Goal: Information Seeking & Learning: Learn about a topic

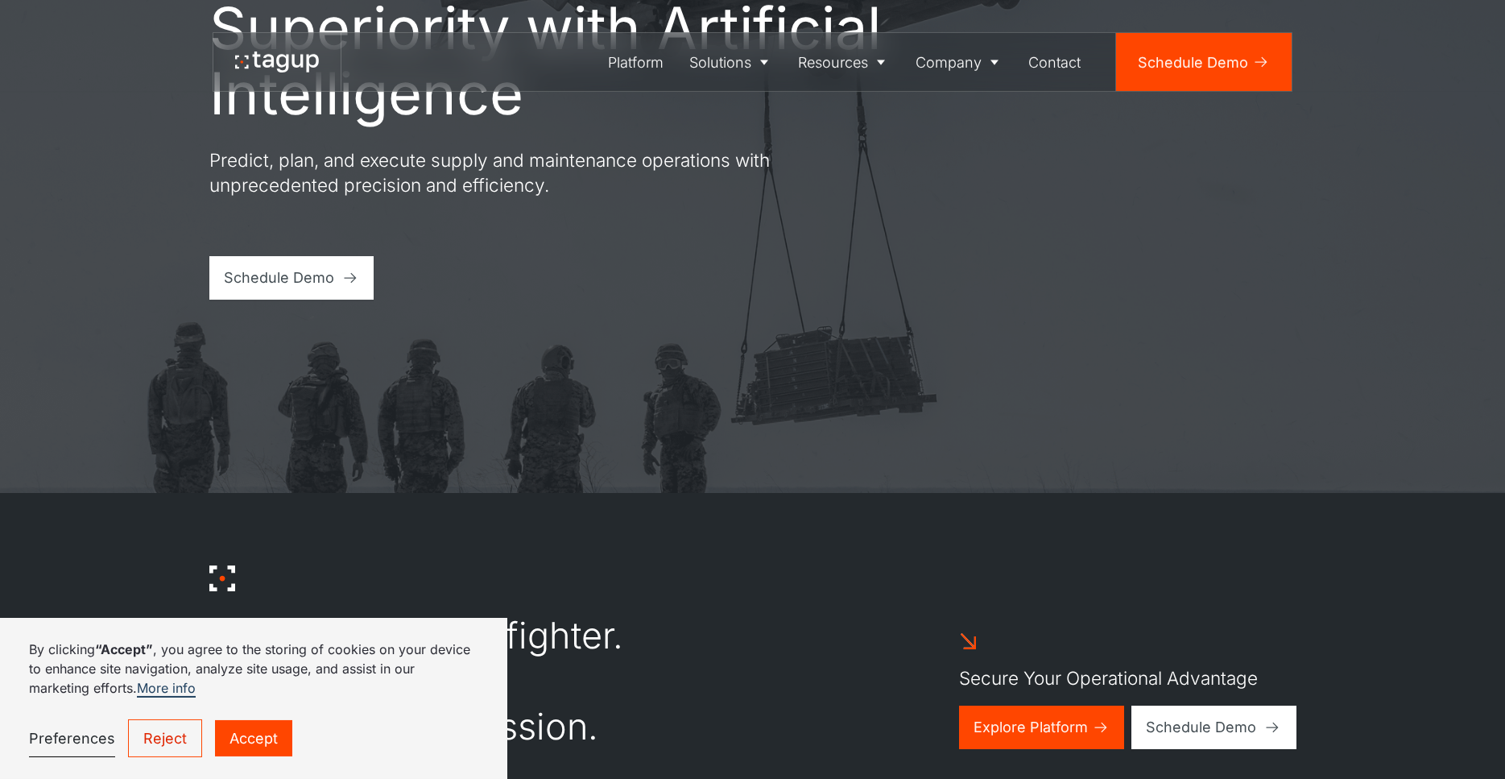
scroll to position [306, 0]
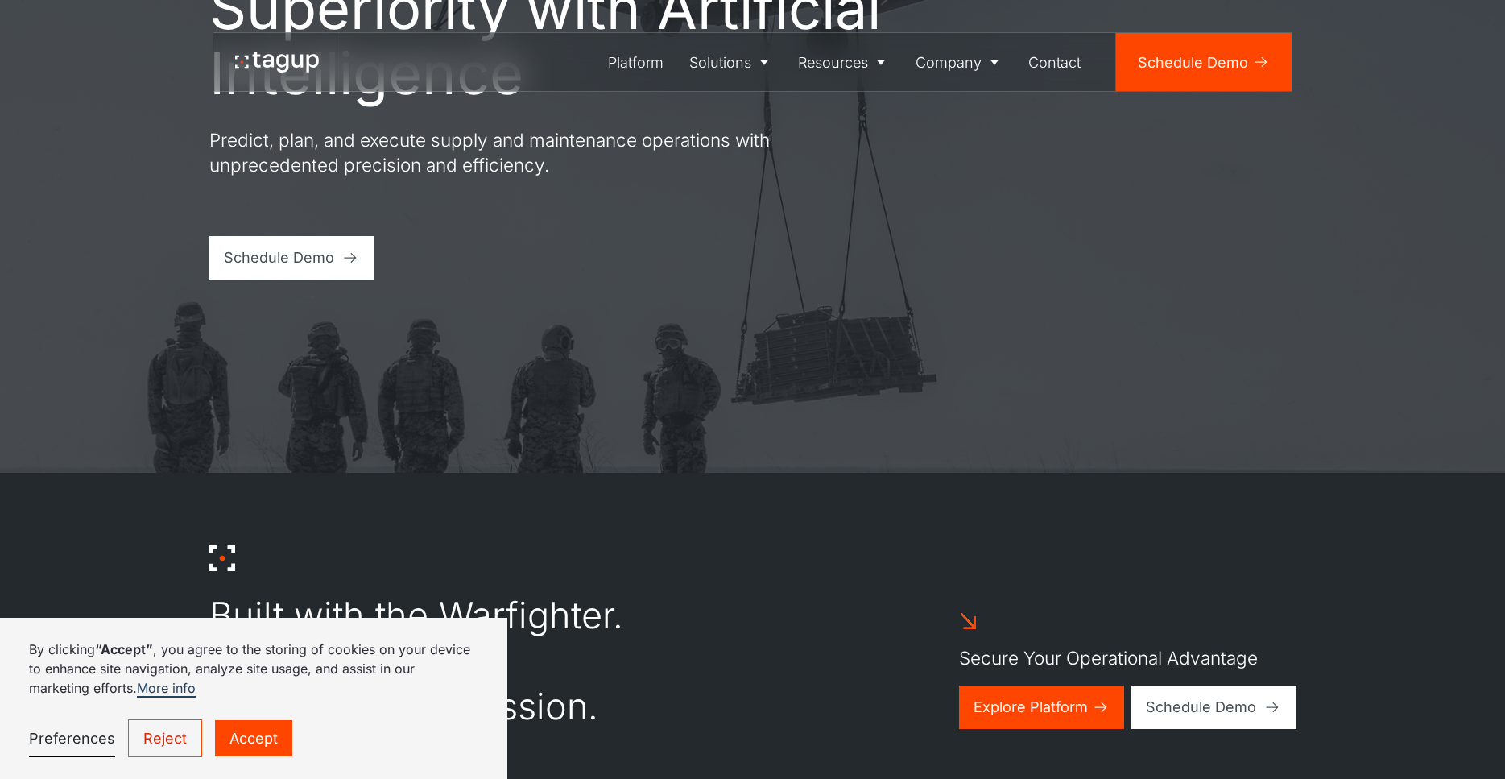
click at [256, 741] on link "Accept" at bounding box center [253, 738] width 77 height 36
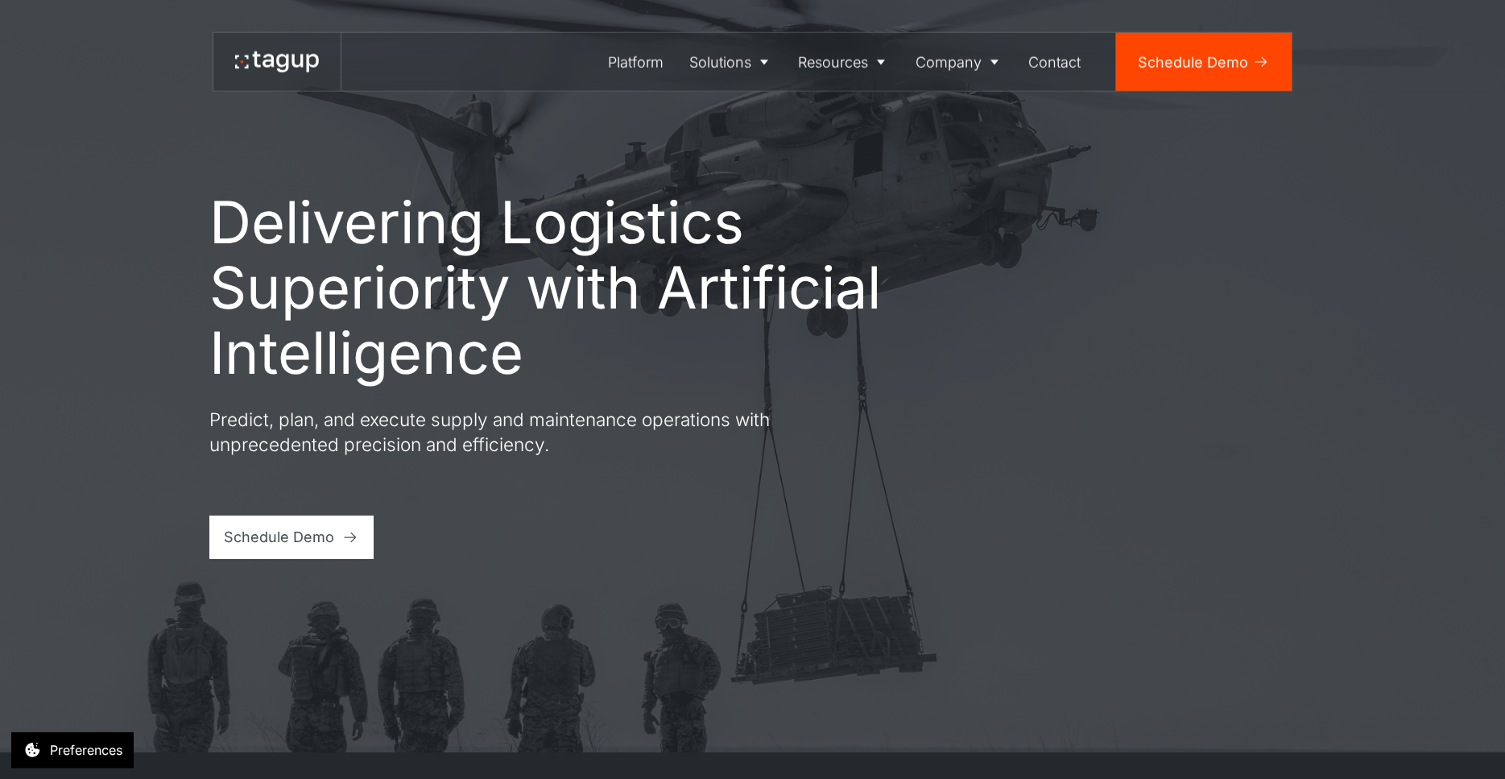
scroll to position [0, 0]
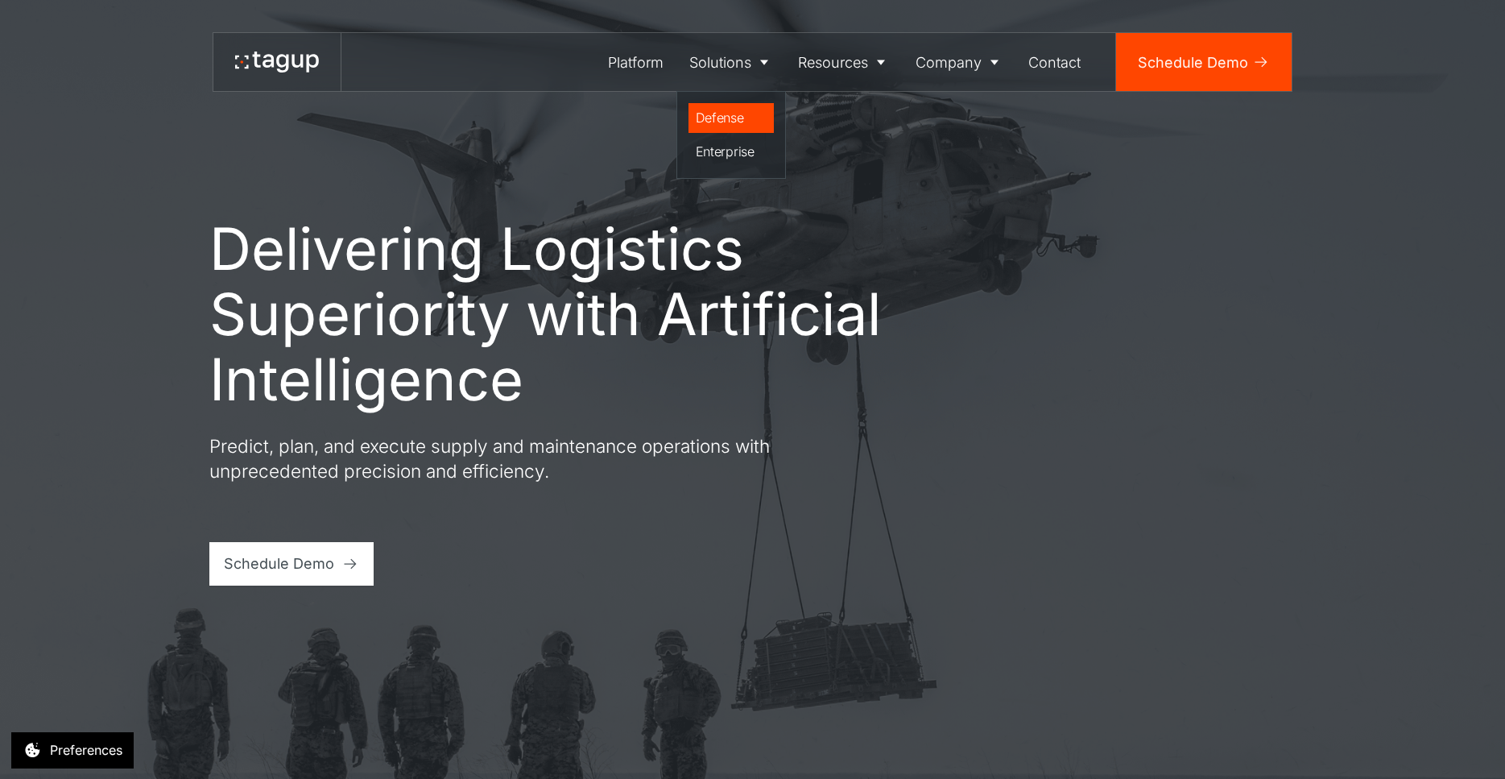
click at [727, 130] on link "Defense" at bounding box center [731, 118] width 86 height 31
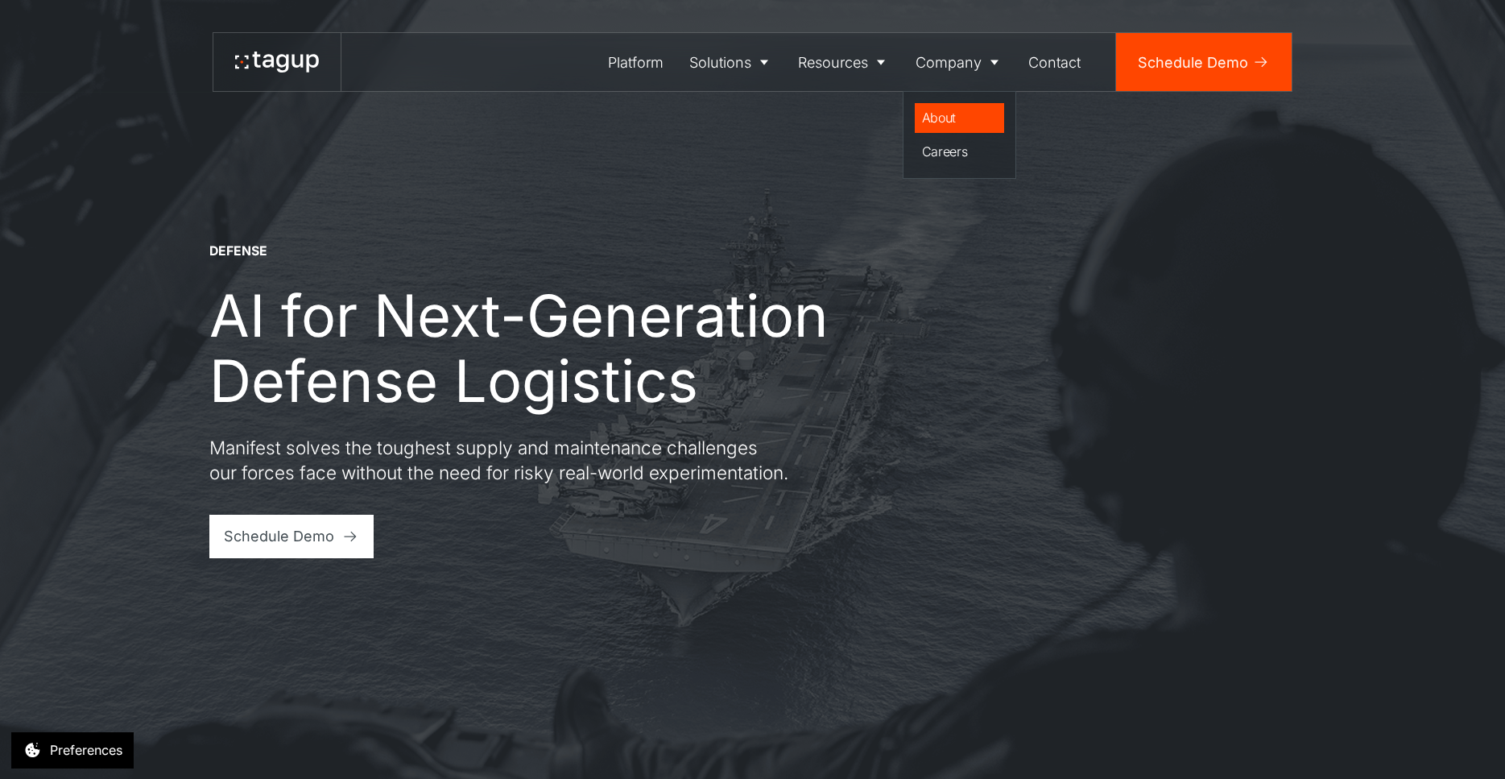
click at [949, 112] on div "About" at bounding box center [960, 117] width 76 height 19
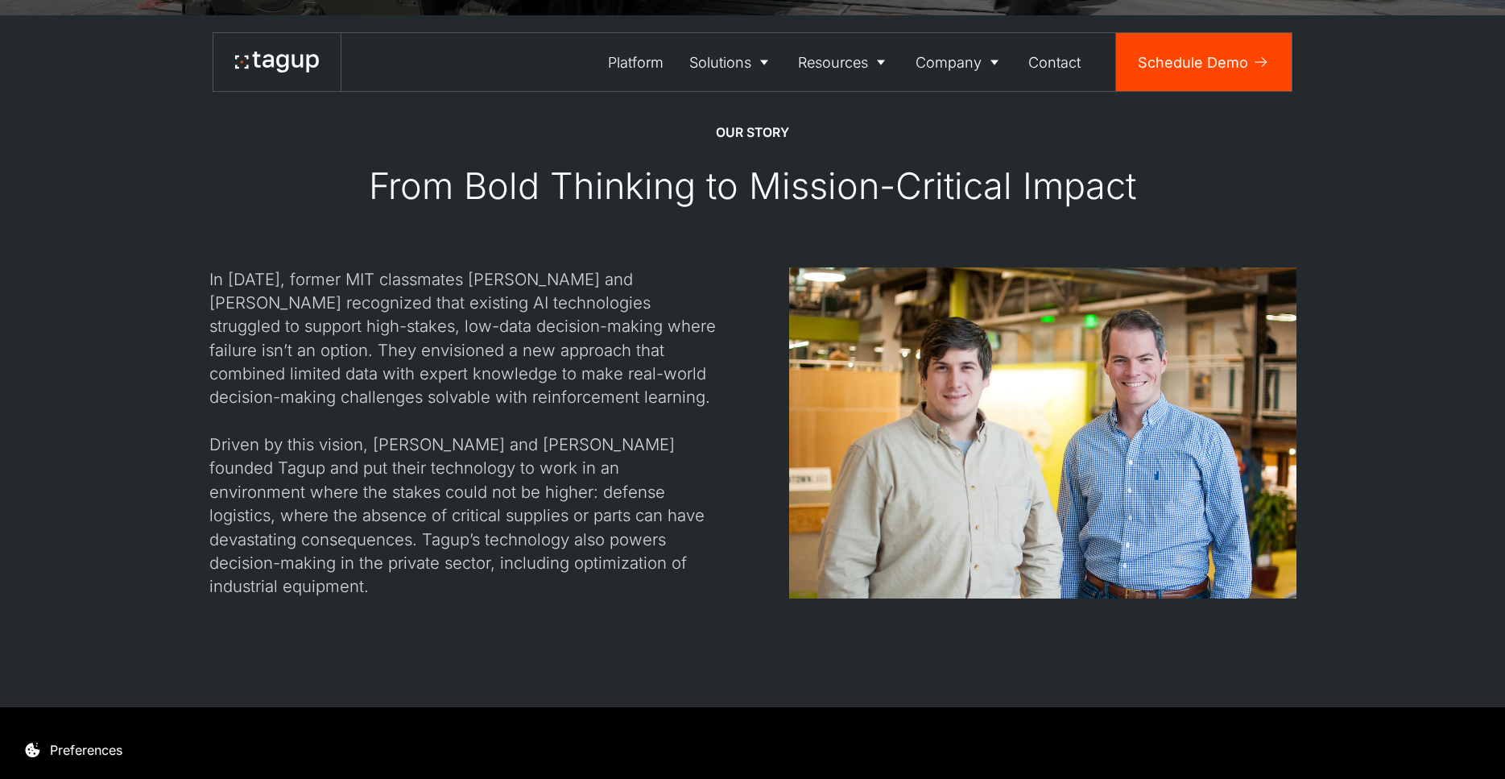
scroll to position [1561, 0]
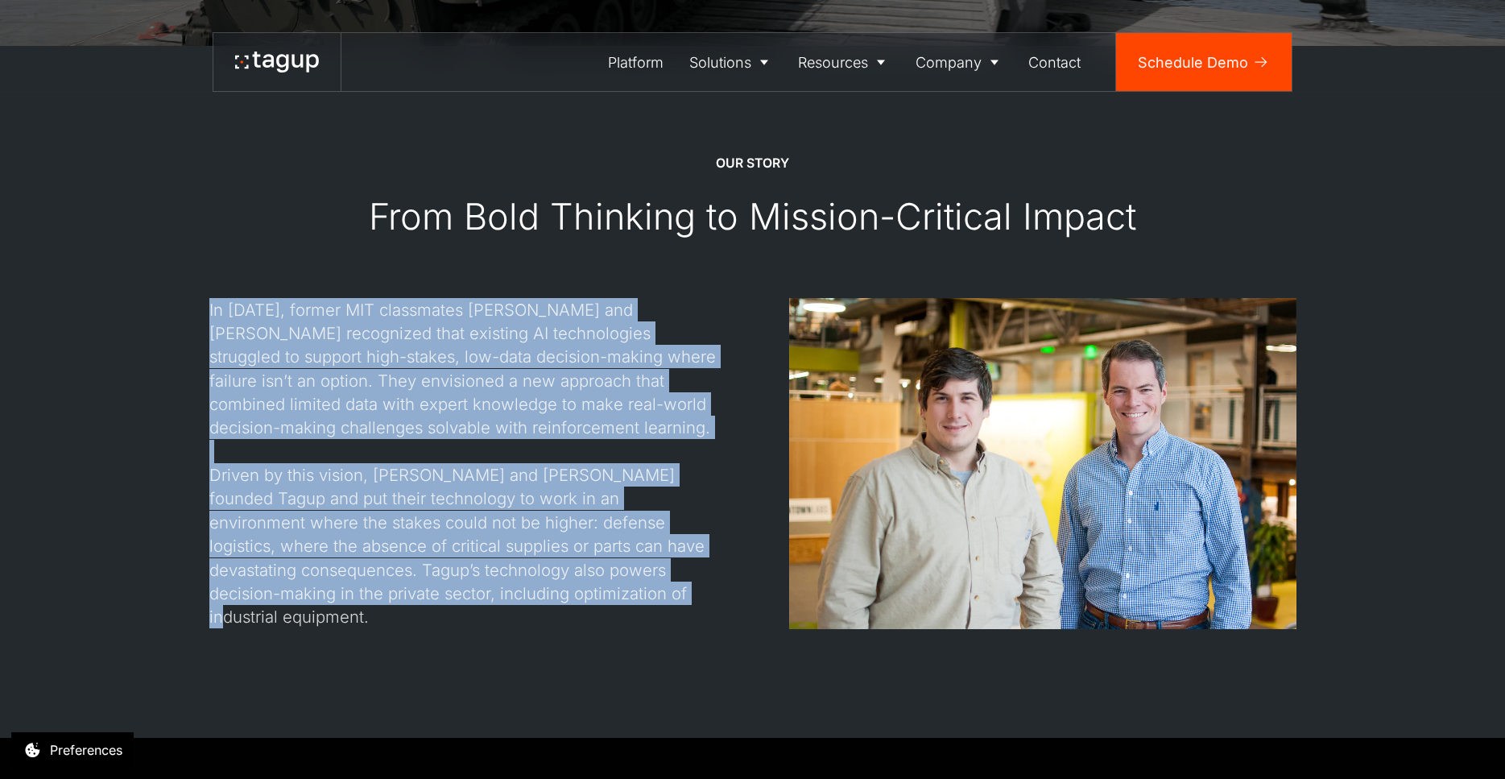
drag, startPoint x: 188, startPoint y: 332, endPoint x: 585, endPoint y: 632, distance: 497.8
click at [585, 629] on div "In 2017, former MIT classmates Jon Garrity and Will Vega-Brown recognized that …" at bounding box center [462, 463] width 507 height 331
copy div "In 2017, former MIT classmates Jon Garrity and Will Vega-Brown recognized that …"
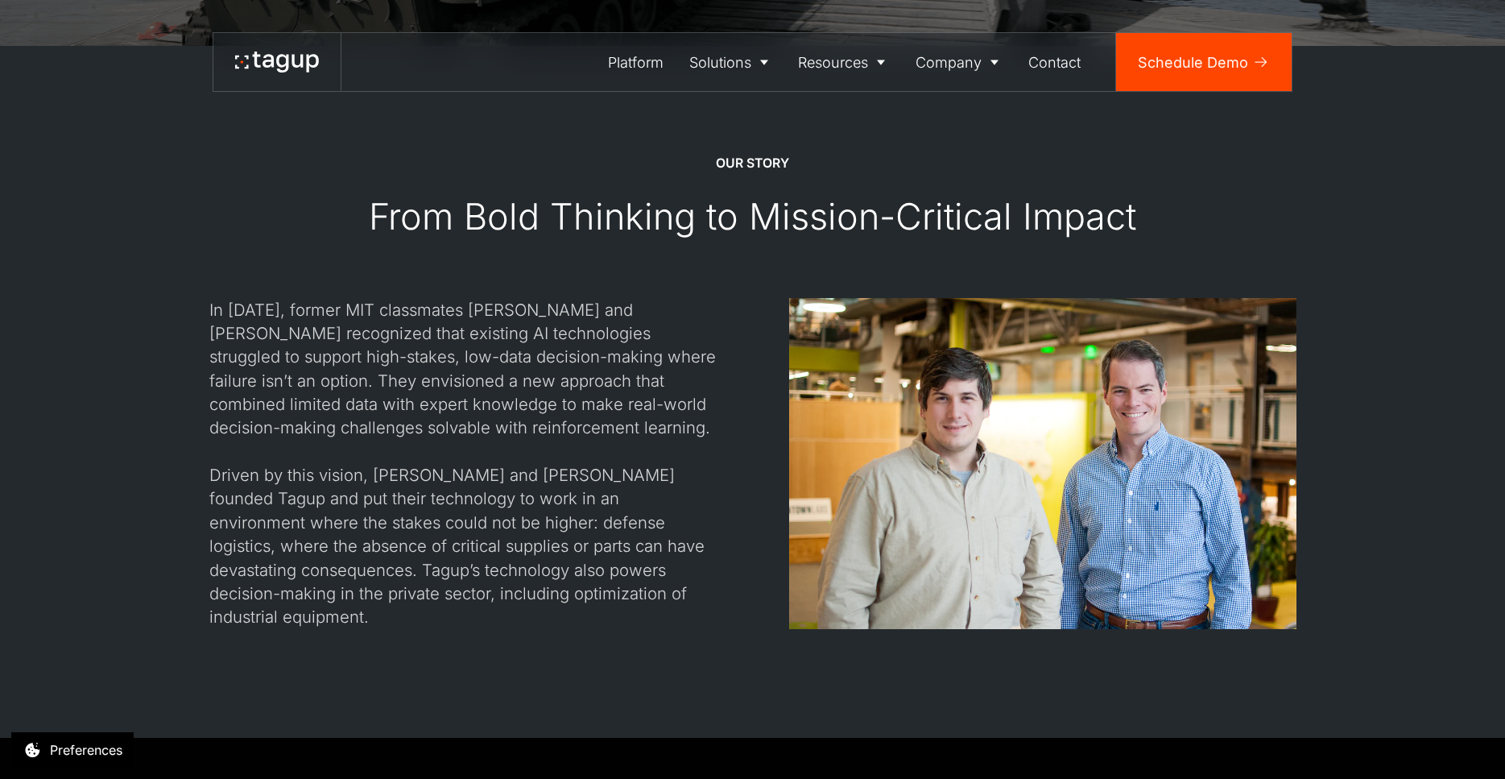
click at [1406, 344] on div "Our STORY From Bold Thinking to Mission-Critical Impact In 2017, former MIT cla…" at bounding box center [752, 391] width 1433 height 691
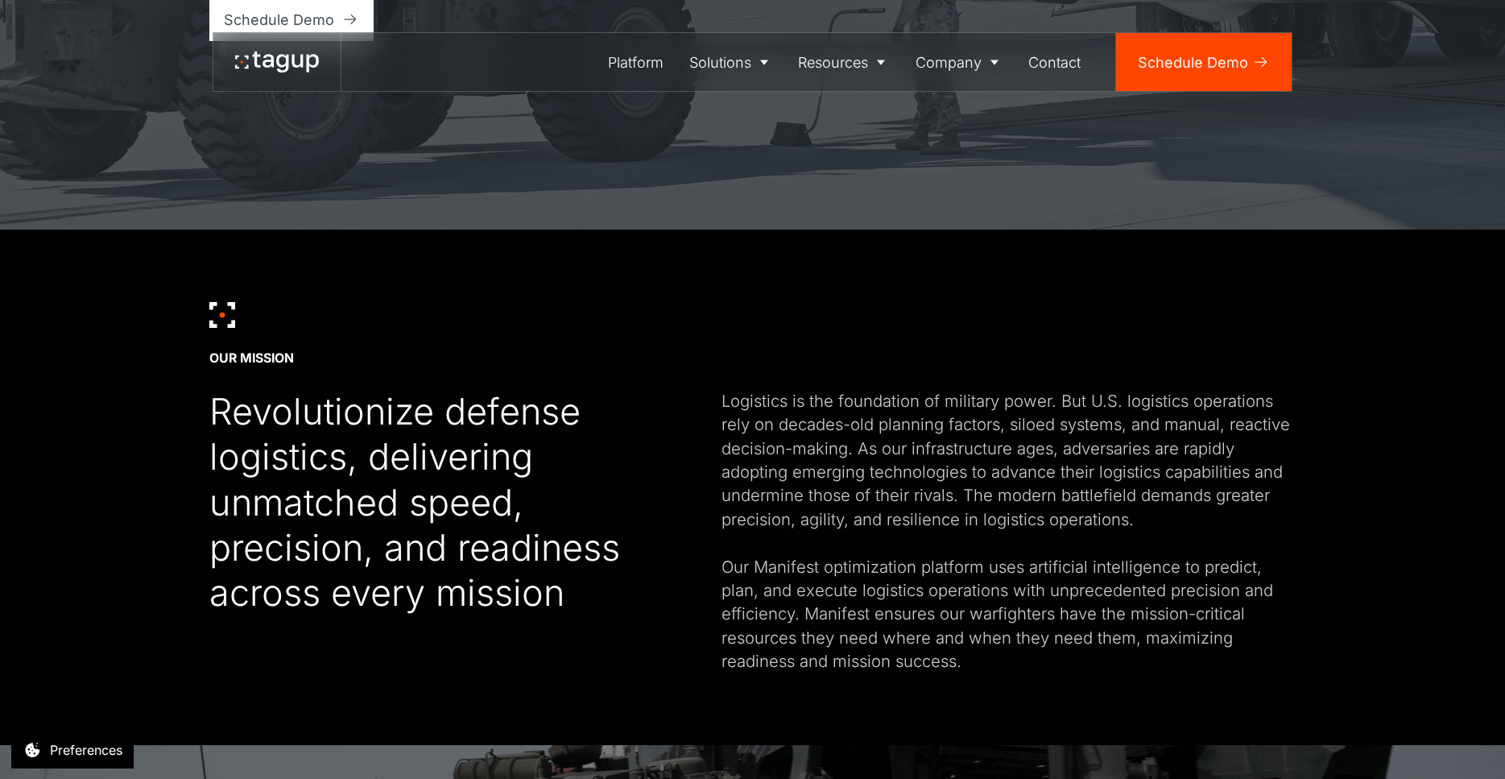
scroll to position [490, 0]
